Goal: Navigation & Orientation: Find specific page/section

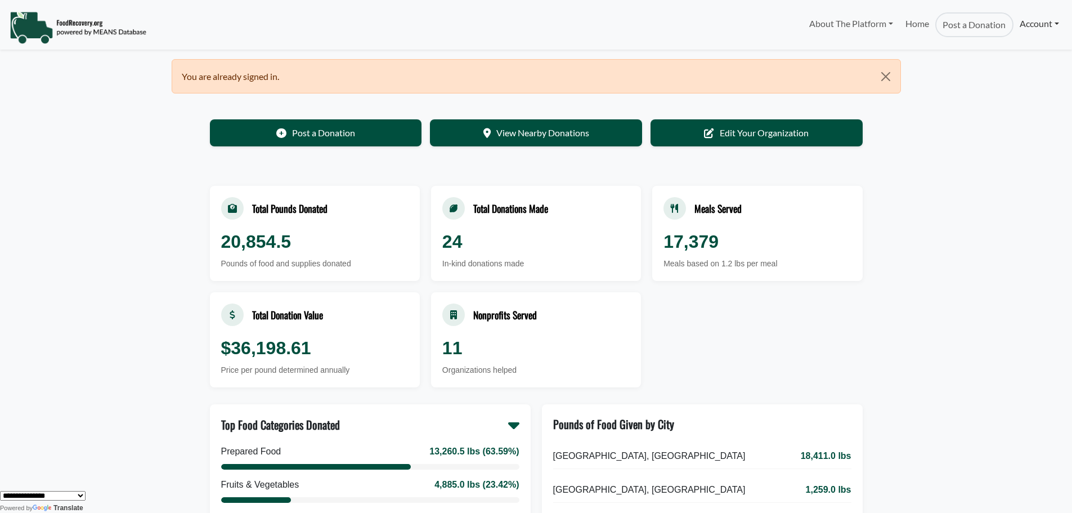
click at [1029, 25] on link "Account" at bounding box center [1039, 23] width 52 height 23
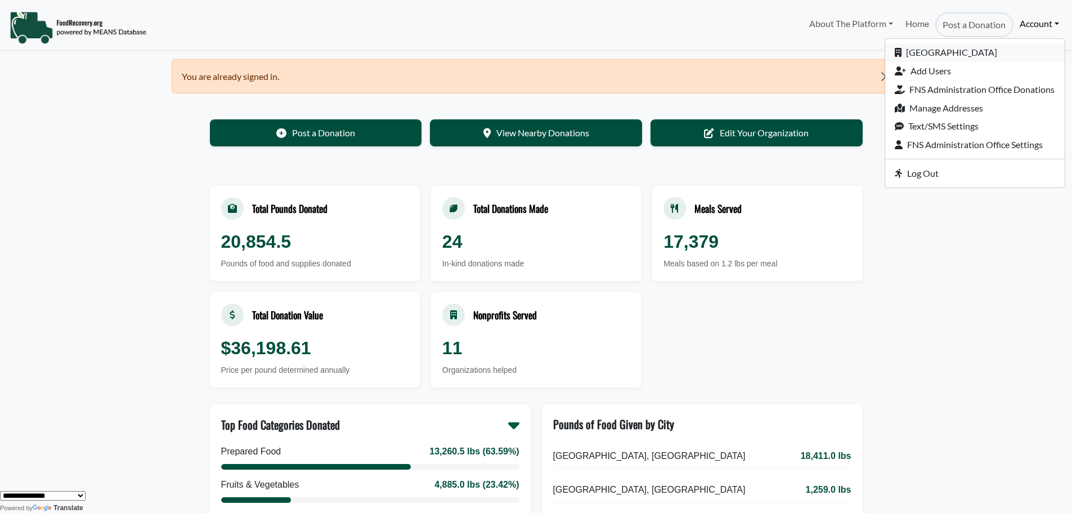
click at [951, 52] on link "[GEOGRAPHIC_DATA]" at bounding box center [974, 52] width 179 height 19
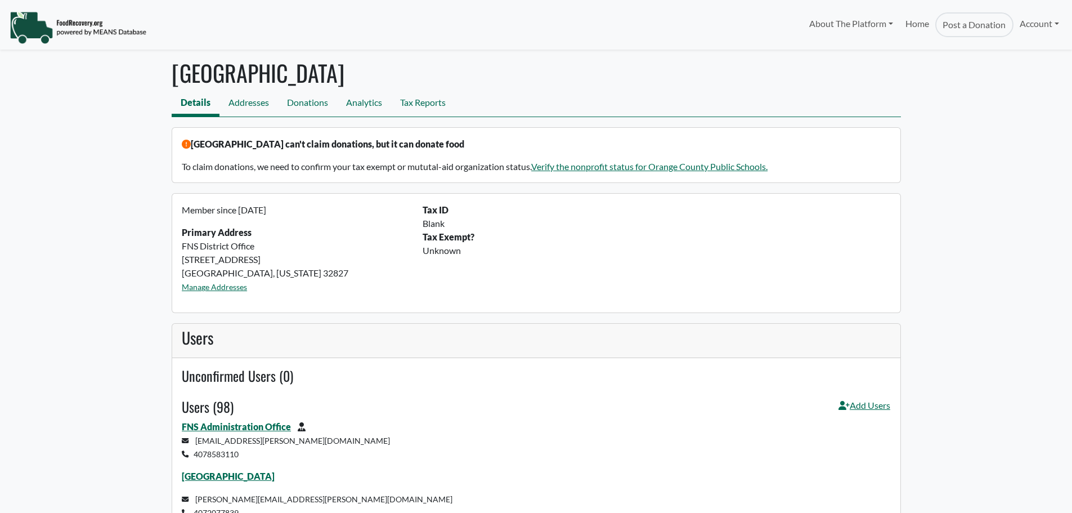
select select "Language Translate Widget"
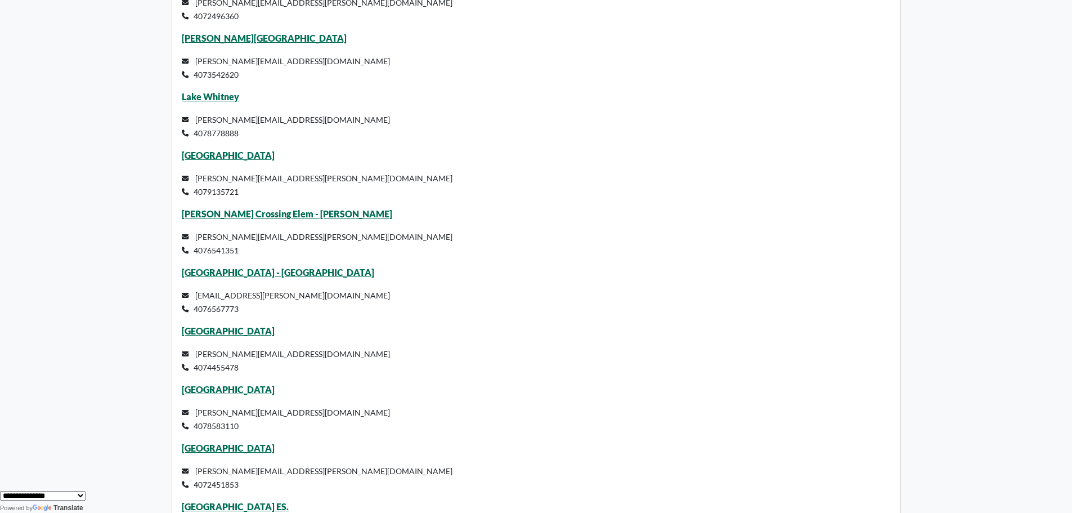
scroll to position [4226, 0]
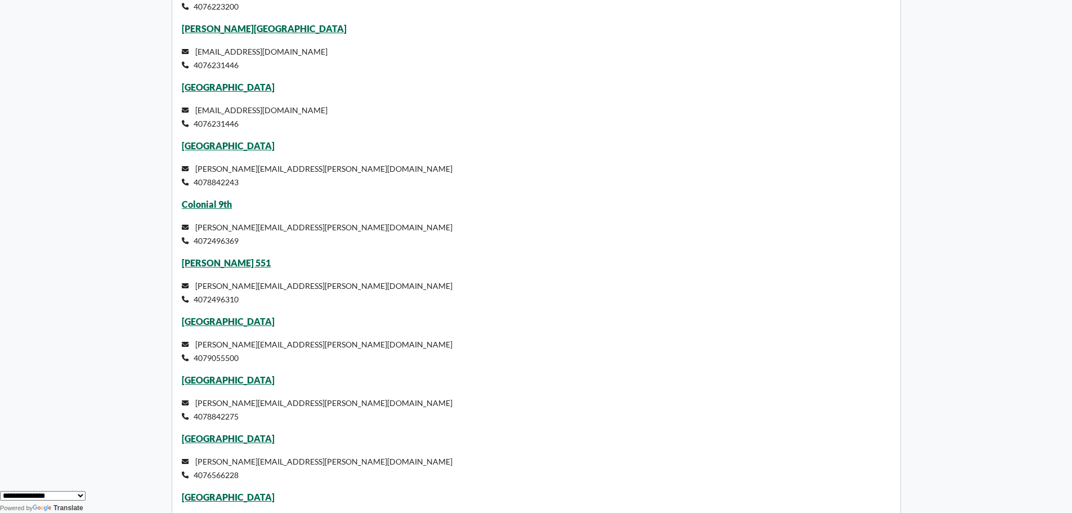
scroll to position [3664, 0]
